Goal: Find specific page/section: Find specific page/section

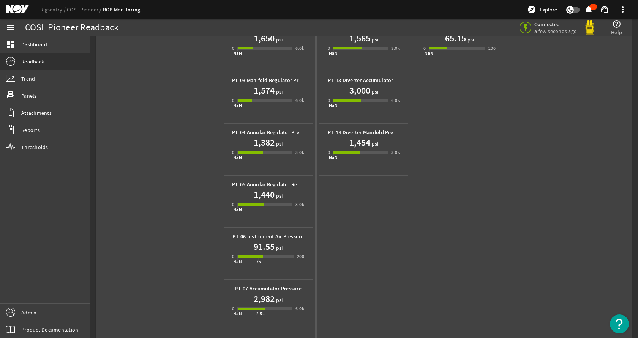
scroll to position [56, 0]
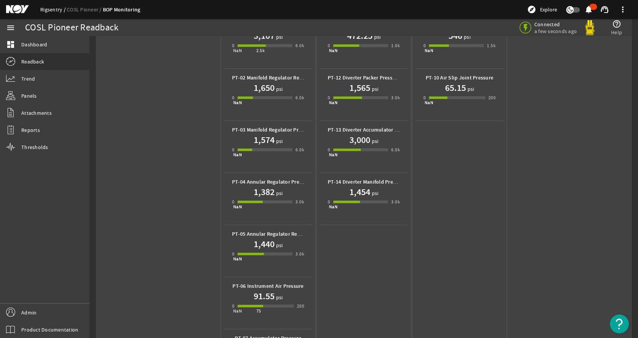
click at [51, 10] on link "Rigsentry" at bounding box center [53, 9] width 27 height 7
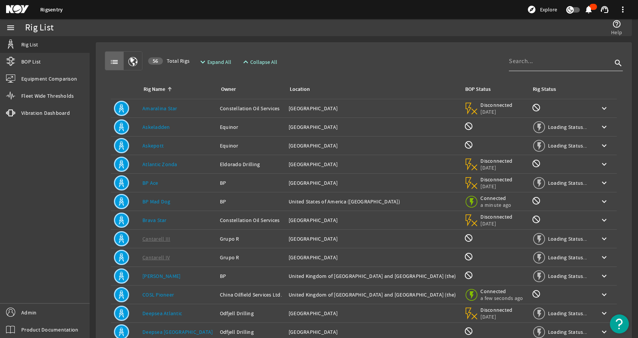
click at [524, 66] on div at bounding box center [560, 61] width 103 height 20
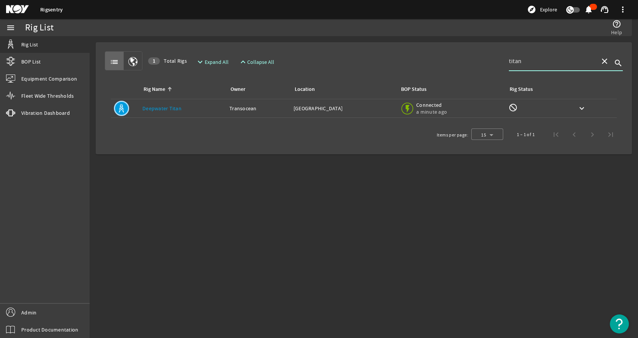
type input "titan"
click at [175, 106] on link "Deepwater Titan" at bounding box center [161, 108] width 39 height 7
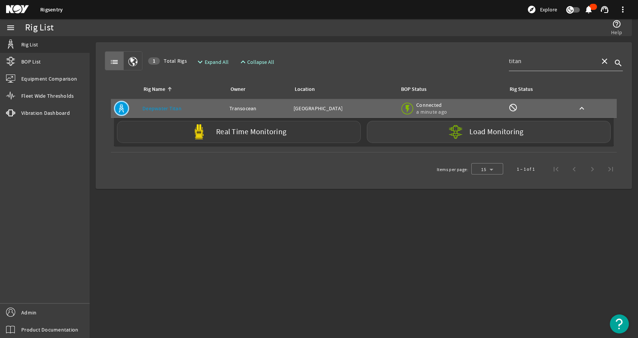
click at [182, 128] on div "Real Time Monitoring" at bounding box center [239, 132] width 244 height 22
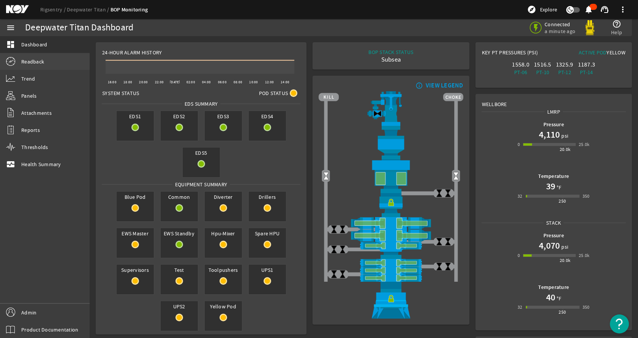
click at [46, 64] on link "Readback" at bounding box center [45, 61] width 90 height 17
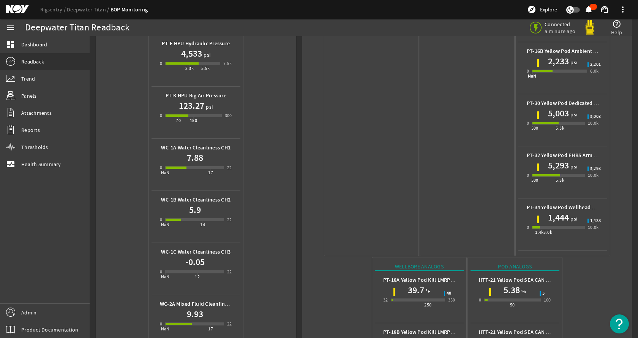
scroll to position [342, 0]
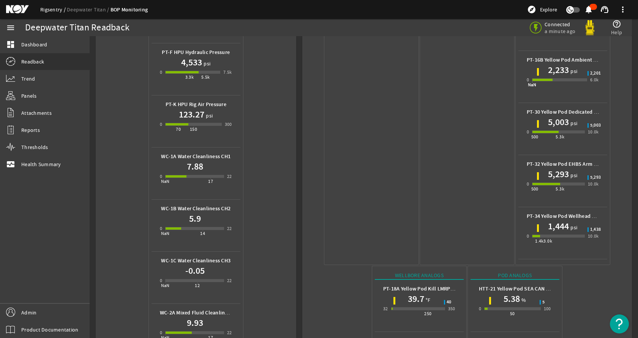
click at [46, 9] on link "Rigsentry" at bounding box center [53, 9] width 27 height 7
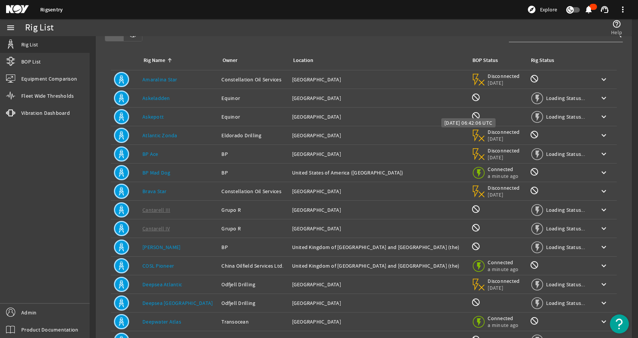
scroll to position [83, 0]
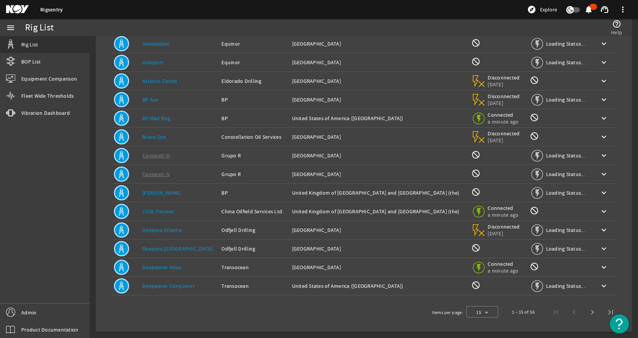
click at [155, 230] on link "Deepsea Atlantic" at bounding box center [162, 229] width 40 height 7
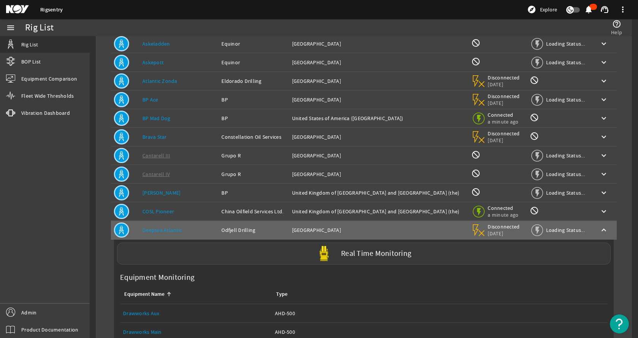
click at [204, 252] on div "Real Time Monitoring" at bounding box center [364, 253] width 494 height 22
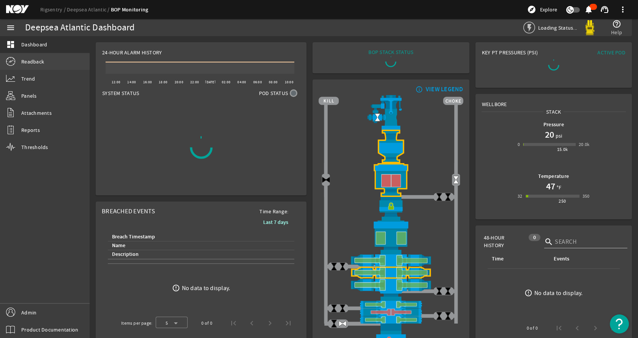
click at [35, 60] on span "Readback" at bounding box center [32, 62] width 23 height 8
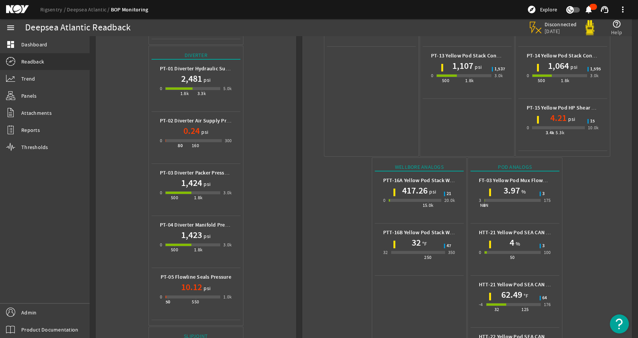
scroll to position [177, 0]
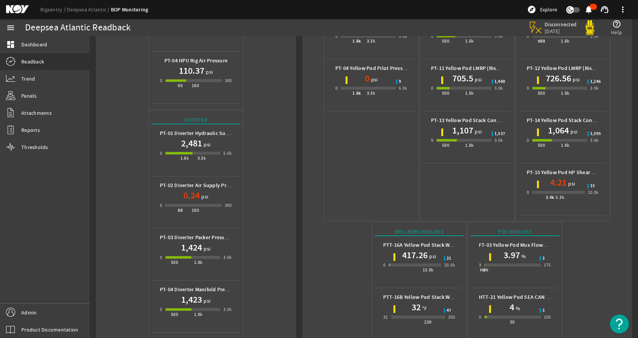
click at [41, 6] on ds-header-breadcrumb "Rigsentry Deepsea Atlantic BOP Monitoring" at bounding box center [94, 10] width 108 height 8
click at [40, 8] on link "Rigsentry" at bounding box center [53, 9] width 27 height 7
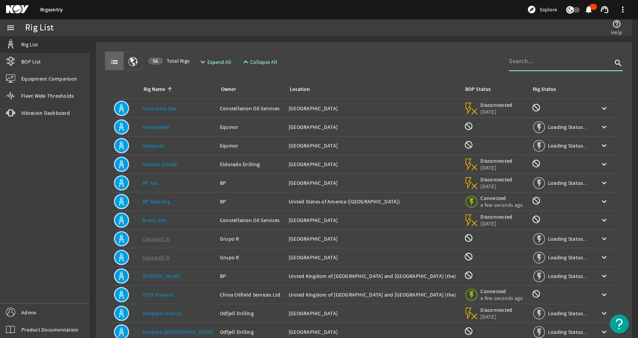
click at [534, 62] on input at bounding box center [560, 61] width 103 height 9
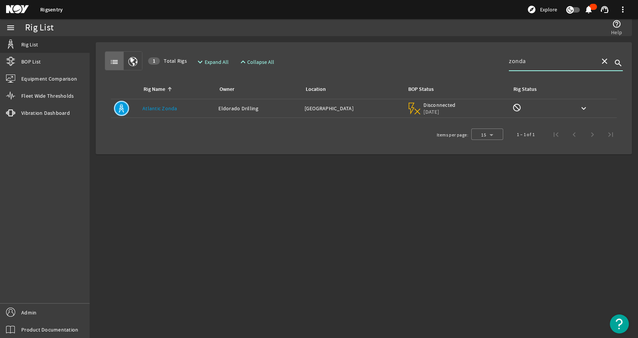
type input "zonda"
click at [193, 110] on div "Rig Name: Atlantic Zonda" at bounding box center [177, 108] width 70 height 8
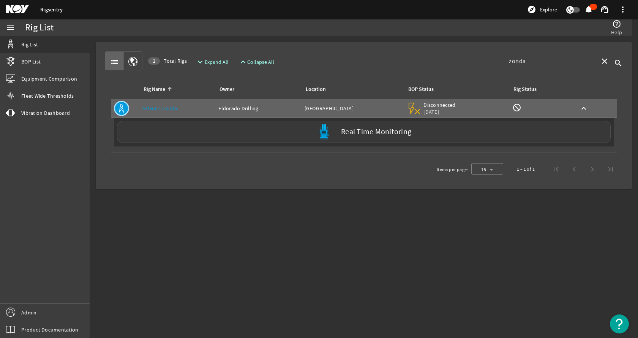
click at [184, 135] on div "Real Time Monitoring" at bounding box center [364, 132] width 494 height 22
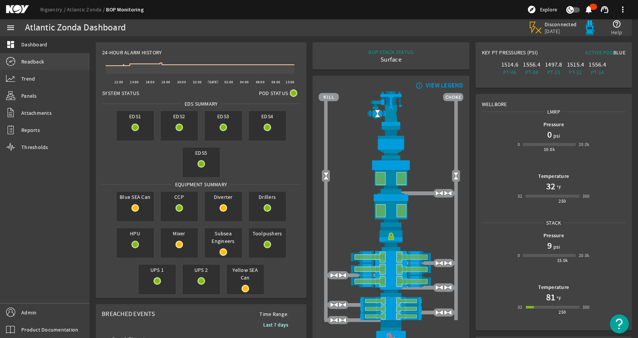
click at [45, 57] on link "Readback" at bounding box center [45, 61] width 90 height 17
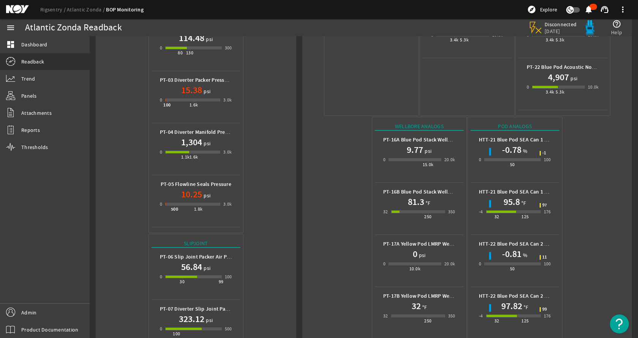
scroll to position [367, 0]
